Goal: Communication & Community: Answer question/provide support

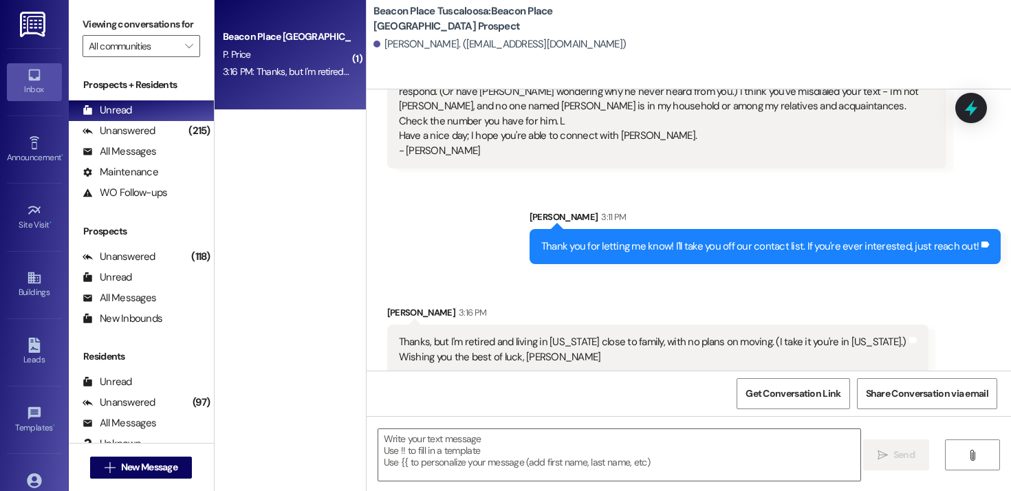
scroll to position [232, 0]
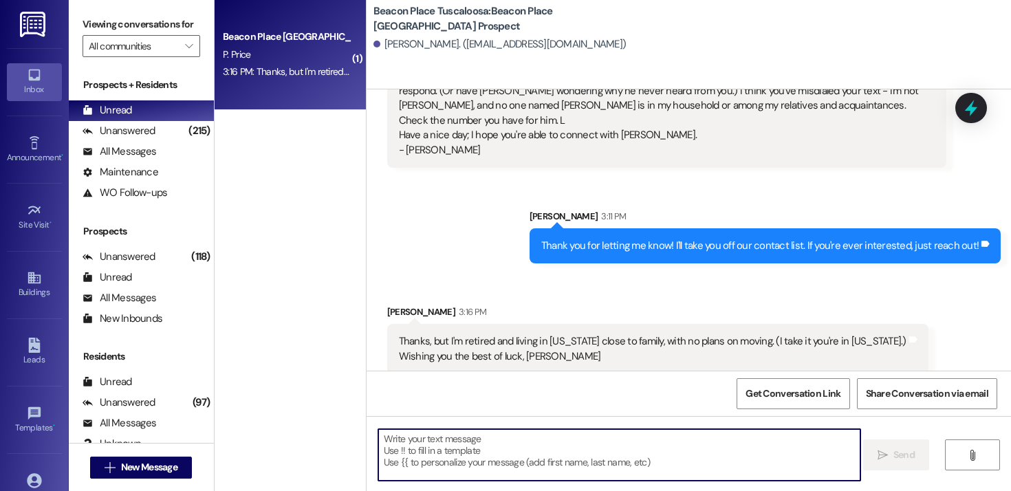
click at [479, 442] on textarea at bounding box center [619, 455] width 482 height 52
click at [518, 453] on textarea at bounding box center [619, 455] width 482 height 52
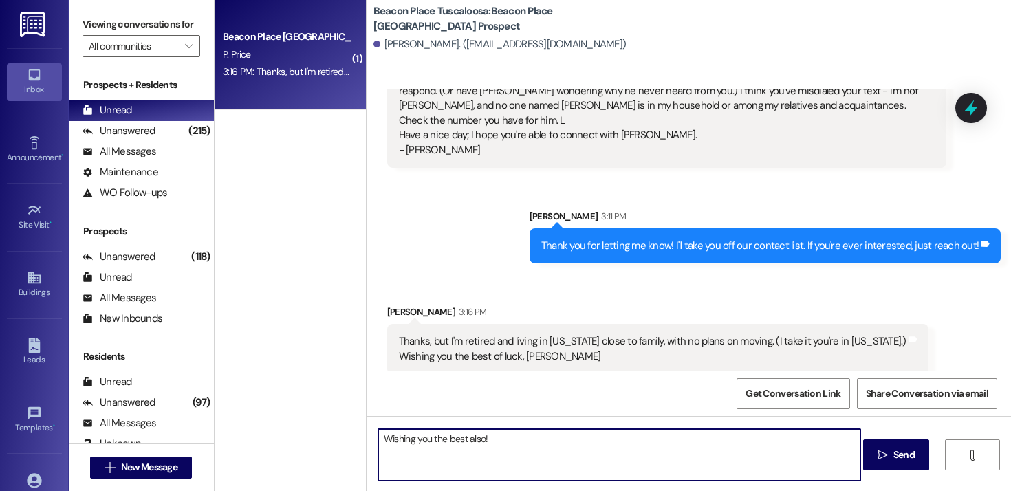
type textarea "Wishing you the best also!\"
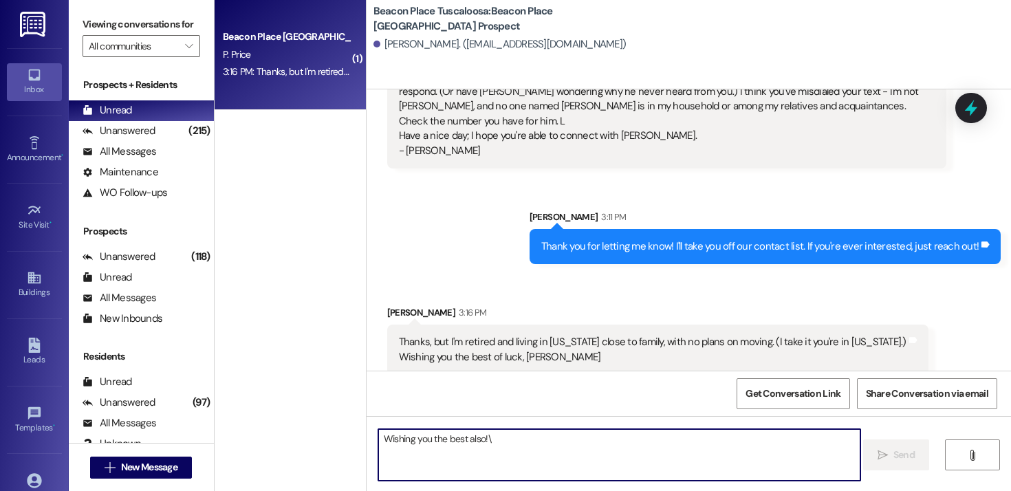
scroll to position [327, 0]
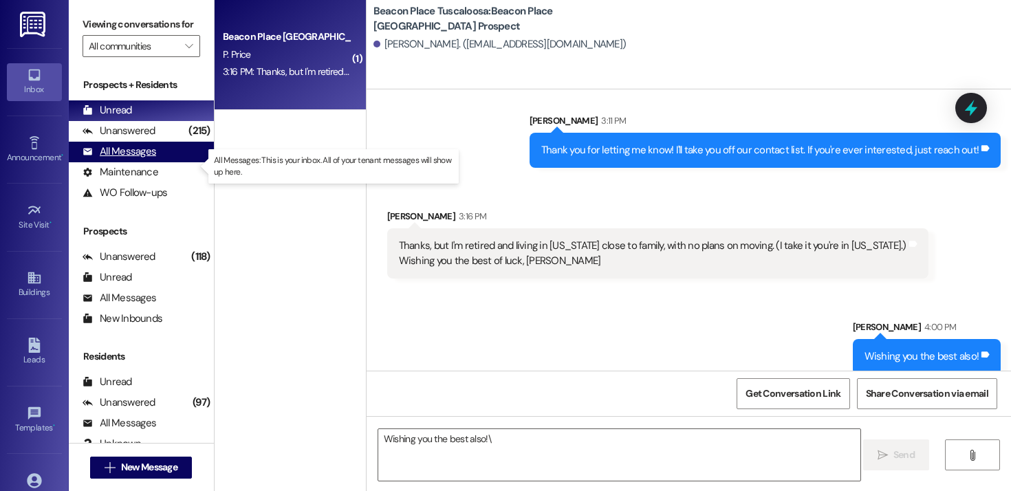
click at [123, 157] on div "All Messages (undefined)" at bounding box center [141, 152] width 145 height 21
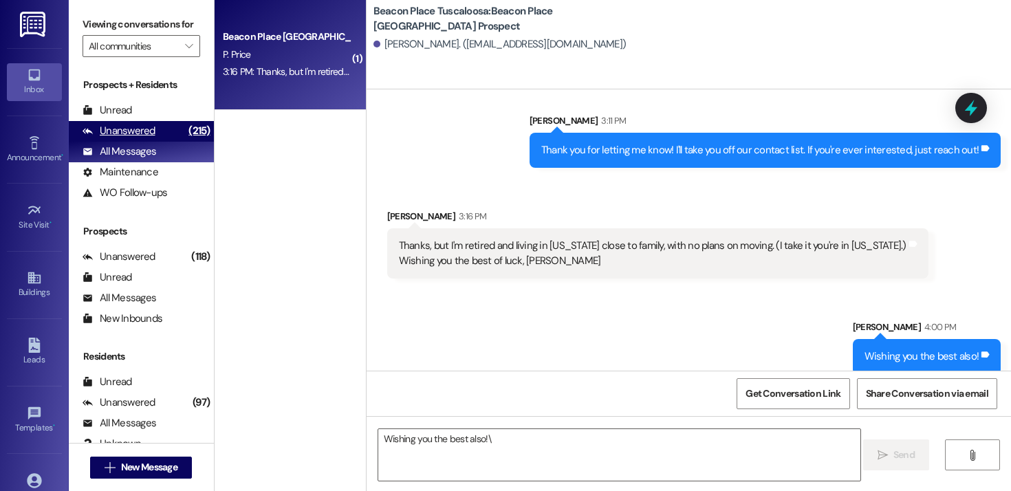
click at [128, 138] on div "Unanswered" at bounding box center [119, 131] width 73 height 14
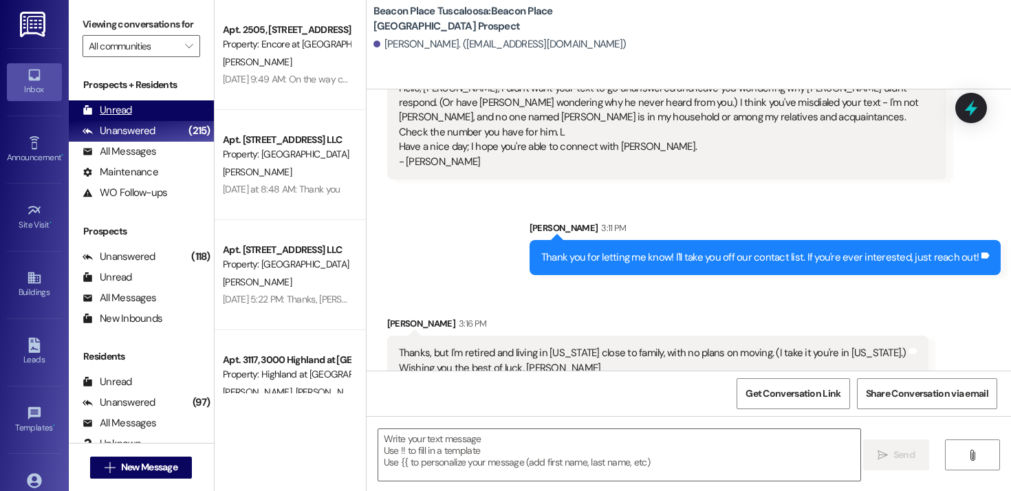
click at [127, 118] on div "Unread" at bounding box center [108, 110] width 50 height 14
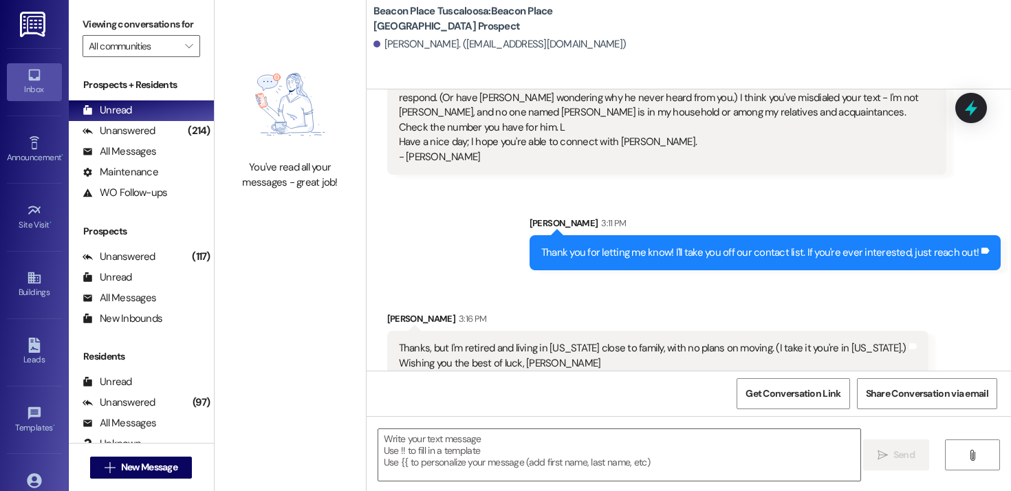
scroll to position [231, 0]
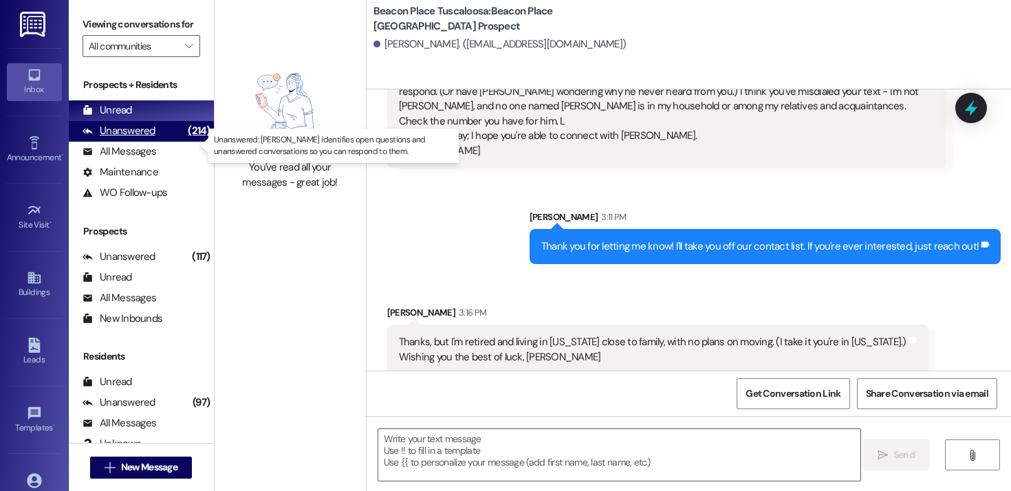
click at [157, 142] on div "Unanswered (214)" at bounding box center [141, 131] width 145 height 21
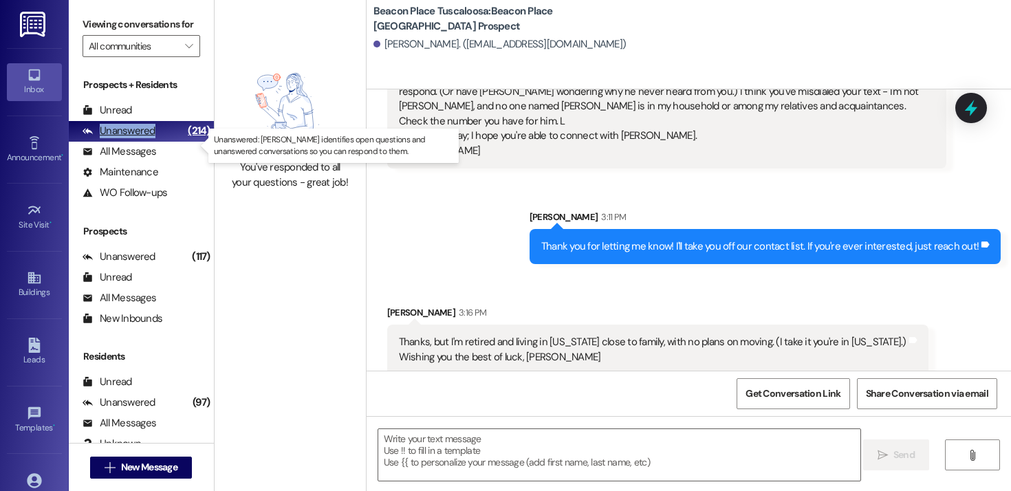
click at [157, 142] on div "Unanswered (214)" at bounding box center [141, 131] width 145 height 21
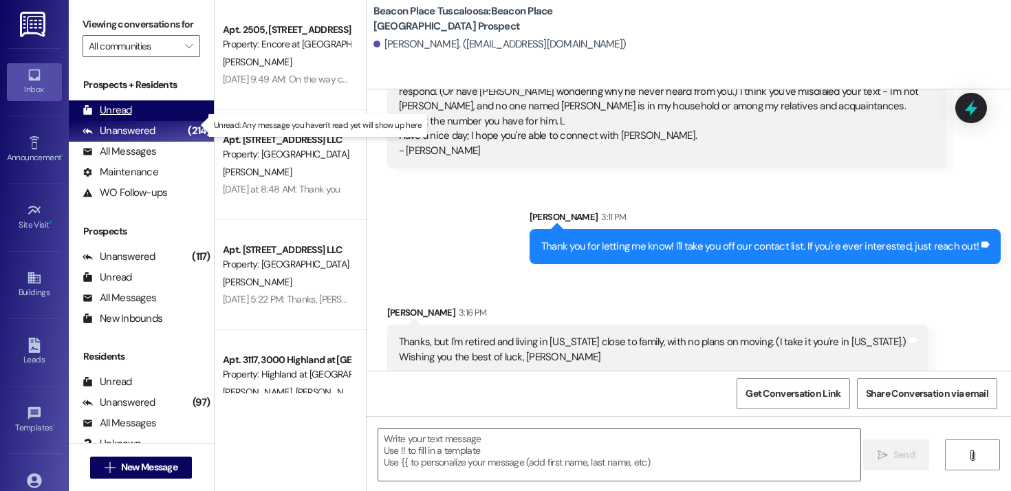
click at [139, 121] on div "Unread (0)" at bounding box center [141, 110] width 145 height 21
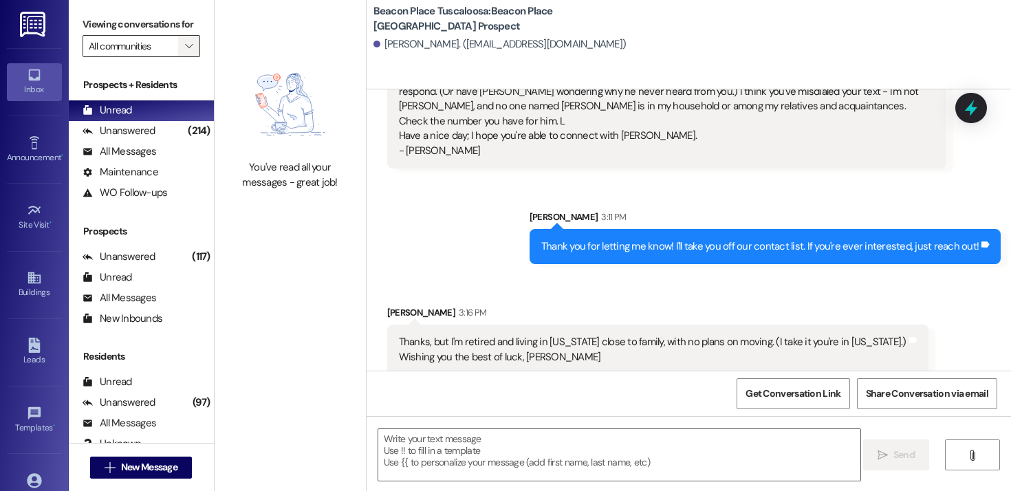
click at [186, 57] on span "" at bounding box center [188, 46] width 13 height 22
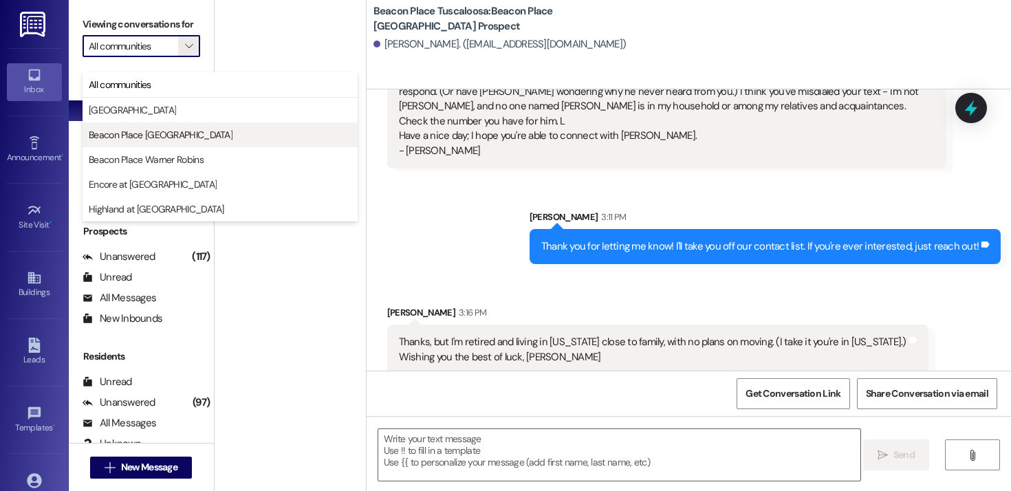
click at [170, 138] on span "Beacon Place [GEOGRAPHIC_DATA]" at bounding box center [161, 135] width 144 height 14
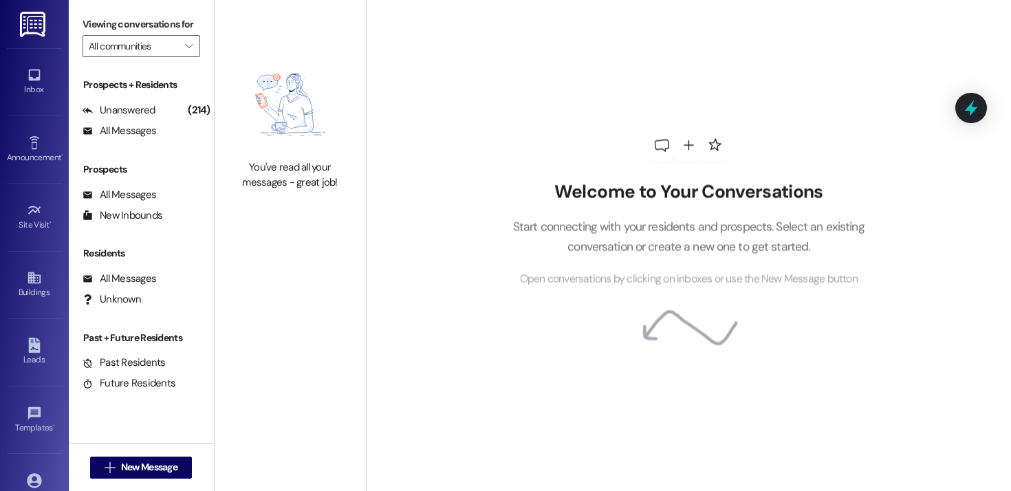
type input "Beacon Place [GEOGRAPHIC_DATA]"
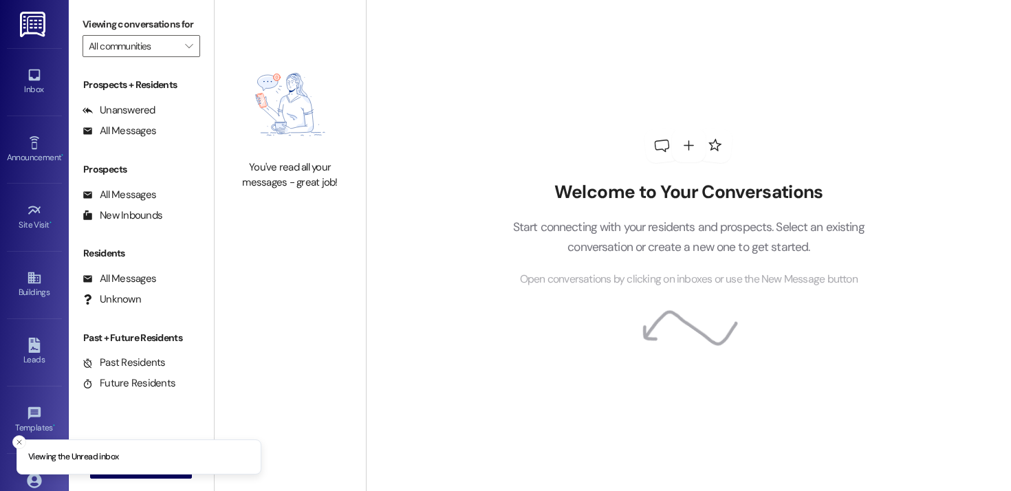
type input "Beacon Place [GEOGRAPHIC_DATA]"
